Goal: Information Seeking & Learning: Learn about a topic

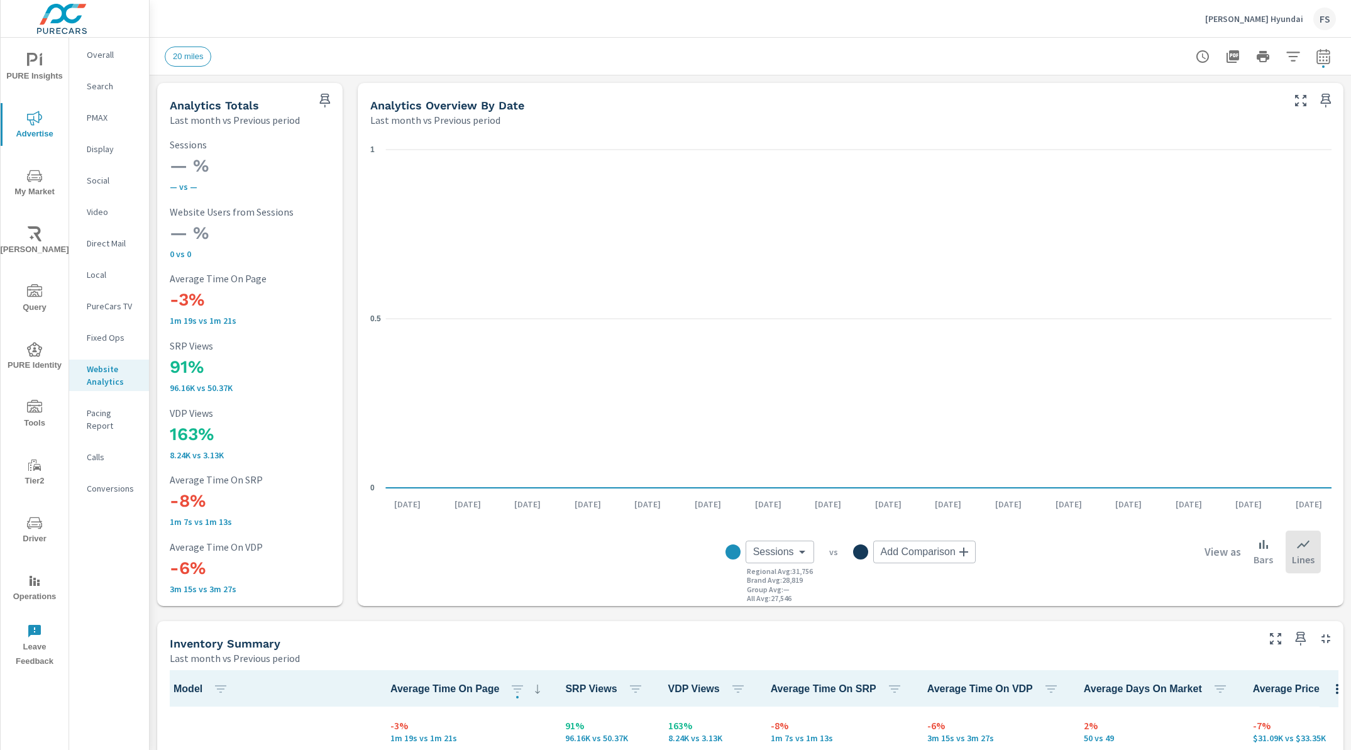
scroll to position [1, 0]
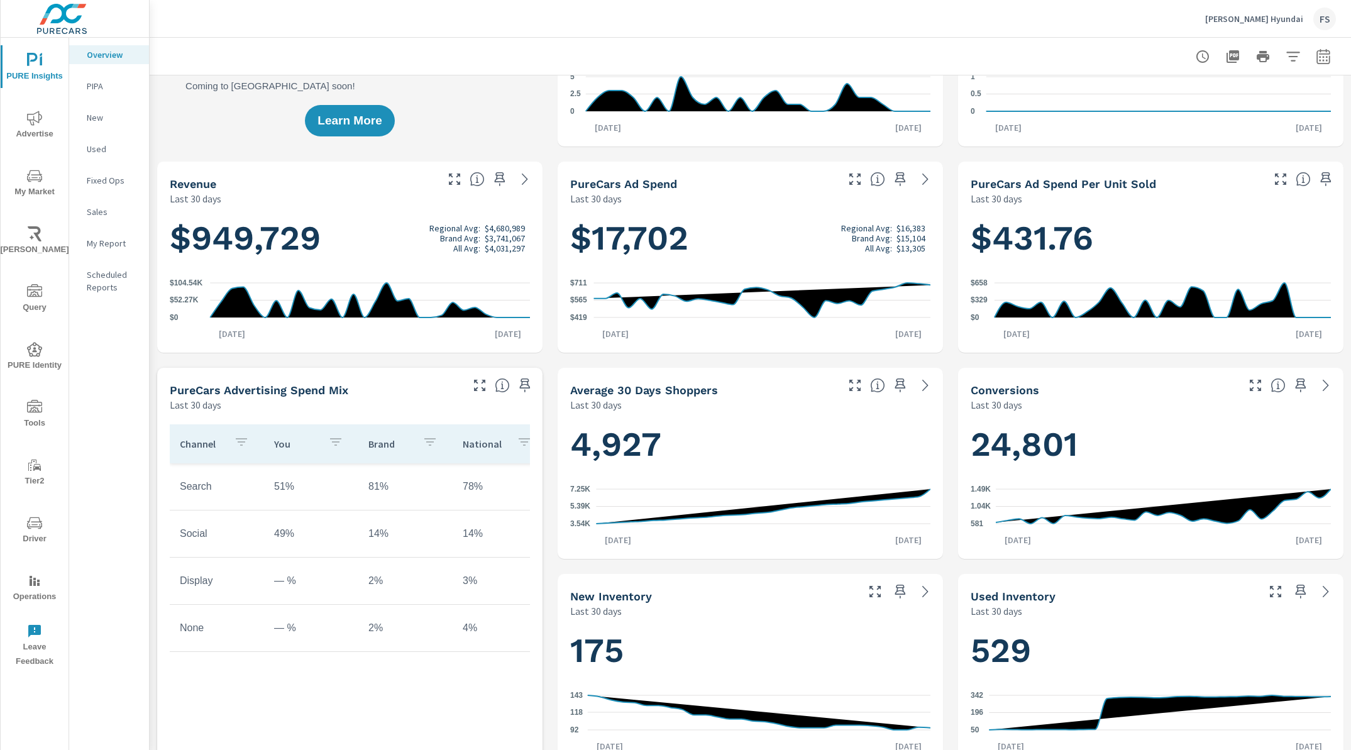
scroll to position [139, 0]
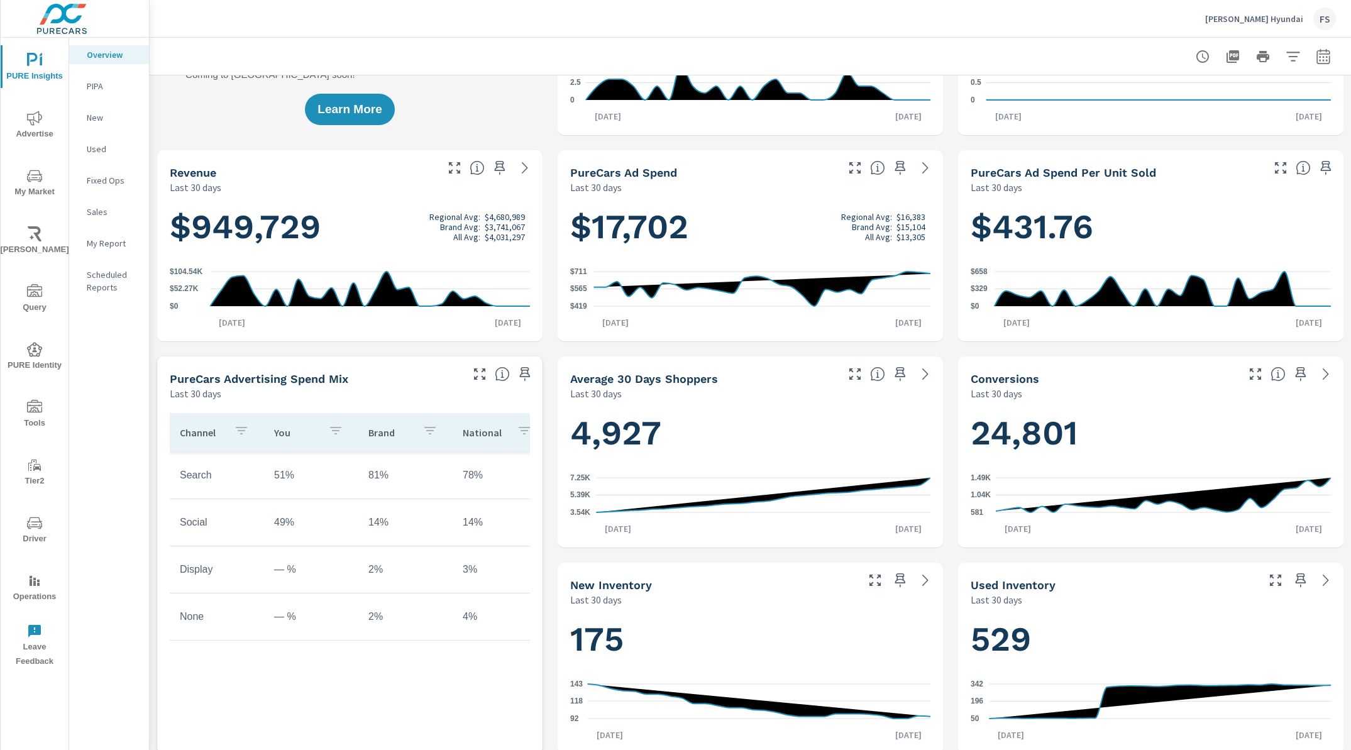
click at [248, 656] on div "Channel You Brand National Search 51% 81% 78% Social 49% 14% 14% Display — % 2%…" at bounding box center [350, 567] width 360 height 309
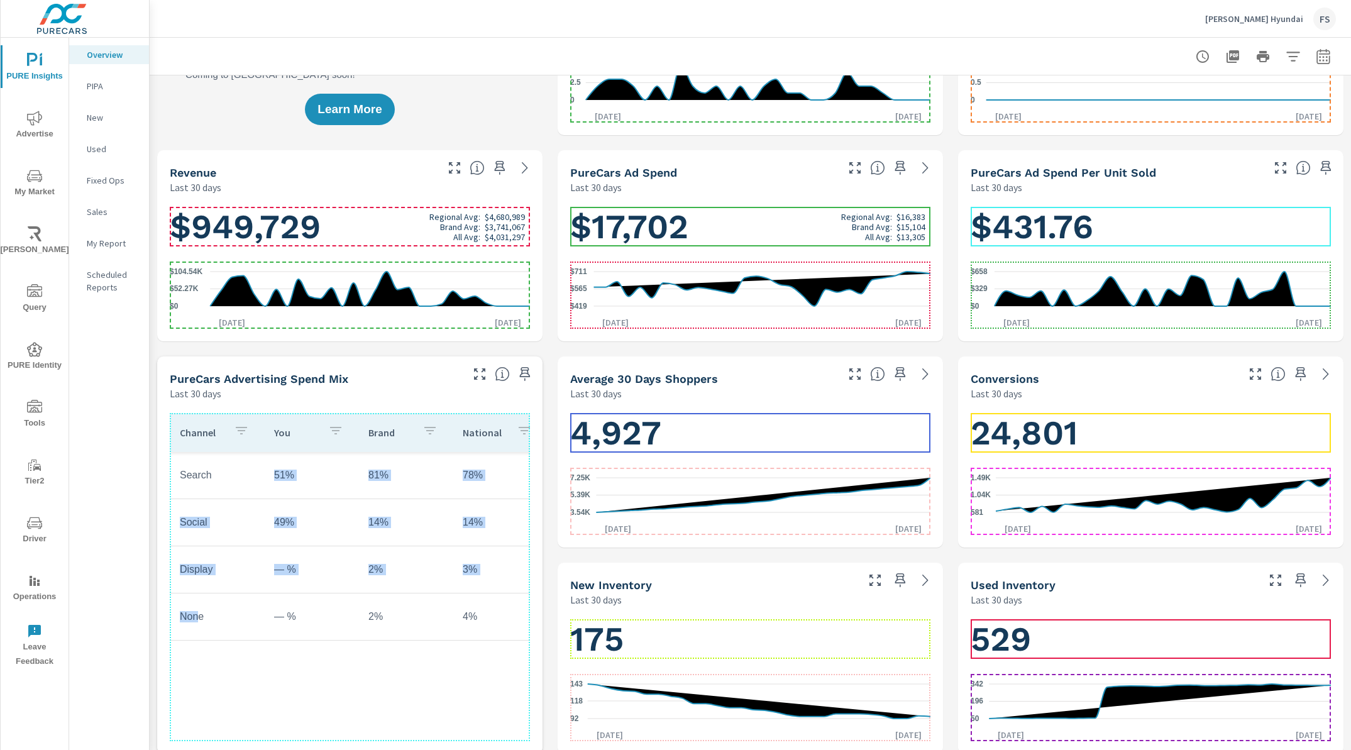
click at [200, 619] on td "None" at bounding box center [217, 616] width 94 height 31
